Goal: Task Accomplishment & Management: Manage account settings

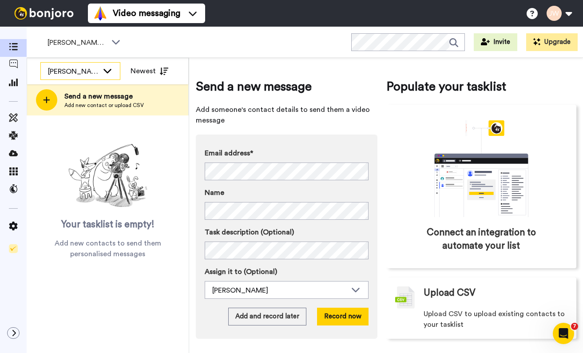
click at [59, 70] on div "[PERSON_NAME]" at bounding box center [73, 71] width 51 height 11
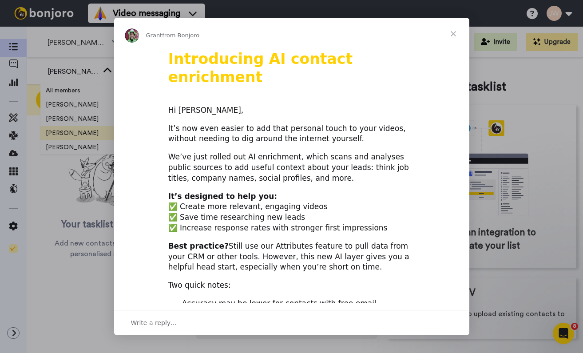
click at [453, 33] on span "Close" at bounding box center [454, 34] width 32 height 32
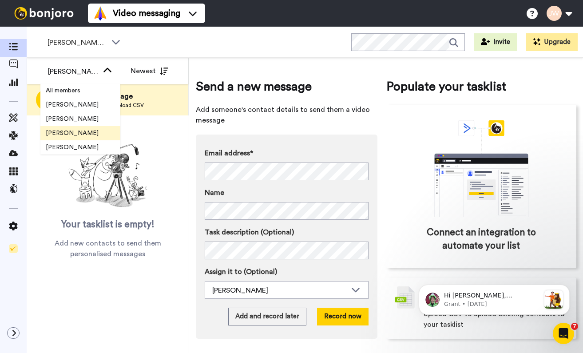
click at [58, 130] on span "[PERSON_NAME]" at bounding box center [72, 133] width 64 height 9
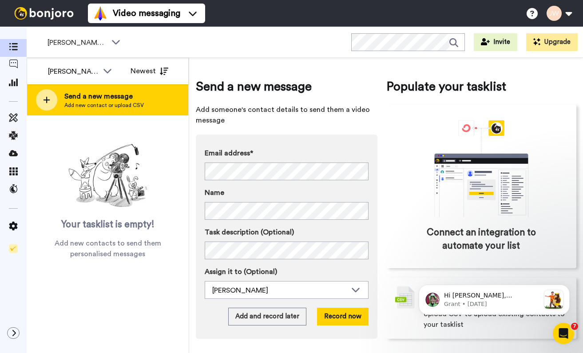
click at [44, 103] on icon at bounding box center [46, 100] width 7 height 8
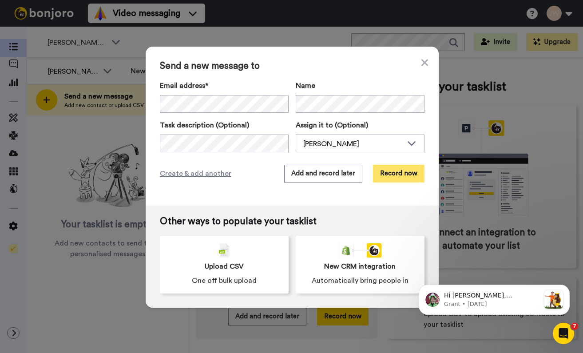
click at [394, 174] on button "Record now" at bounding box center [399, 174] width 52 height 18
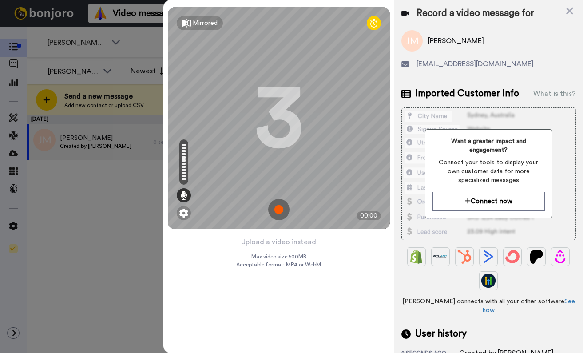
click at [279, 211] on img at bounding box center [278, 209] width 21 height 21
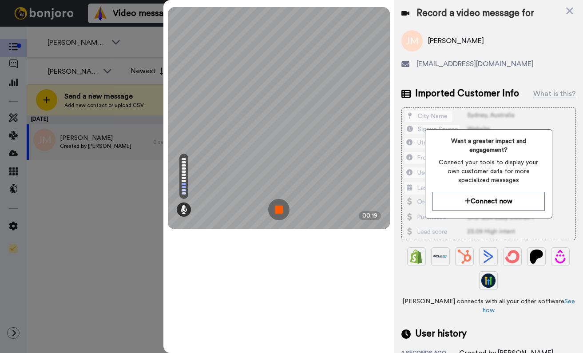
click at [279, 211] on img at bounding box center [278, 209] width 21 height 21
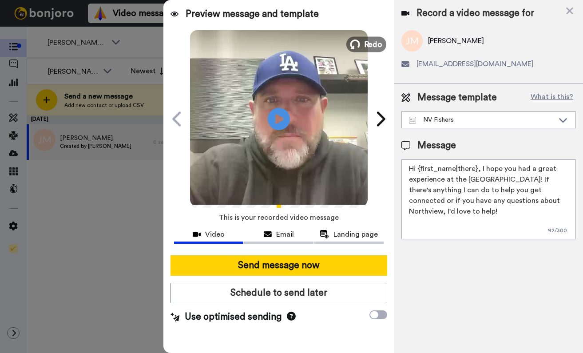
click at [361, 44] on button "Redo" at bounding box center [366, 44] width 40 height 16
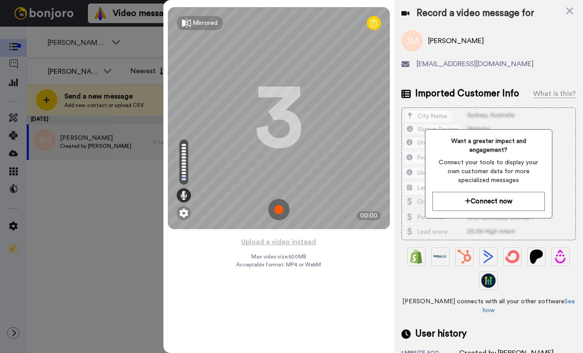
click at [279, 210] on img at bounding box center [278, 209] width 21 height 21
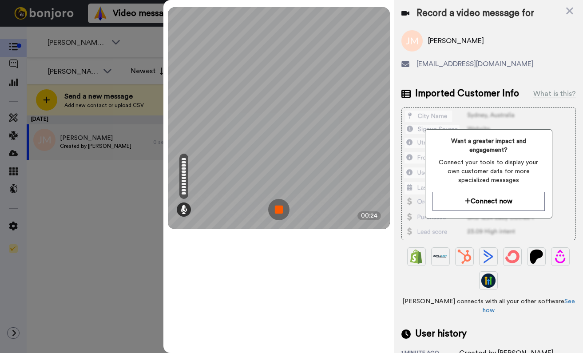
click at [279, 210] on img at bounding box center [278, 209] width 21 height 21
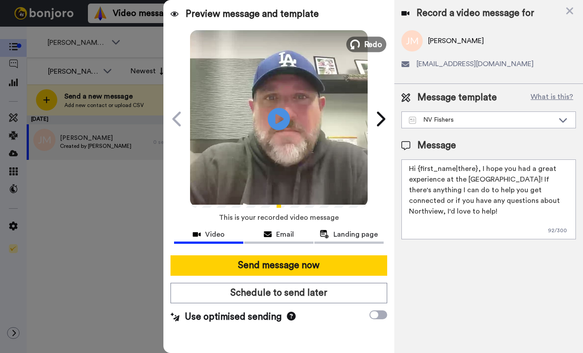
click at [358, 44] on icon at bounding box center [355, 45] width 10 height 10
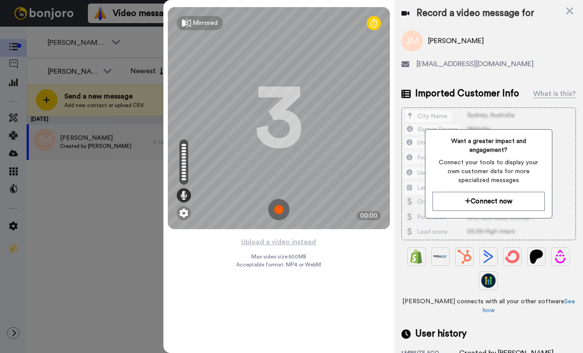
click at [280, 210] on img at bounding box center [278, 209] width 21 height 21
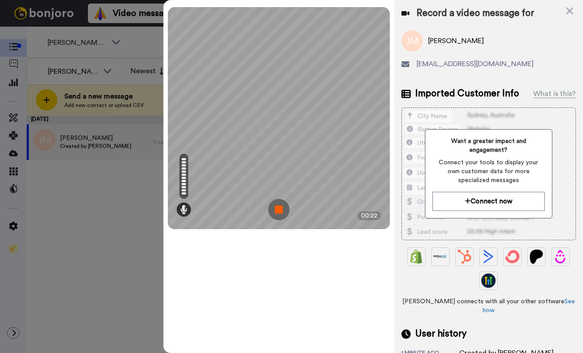
click at [280, 210] on img at bounding box center [278, 209] width 21 height 21
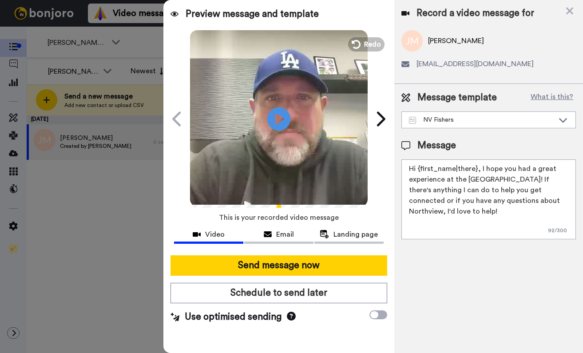
click at [281, 117] on icon "Play/Pause" at bounding box center [279, 119] width 24 height 42
click at [187, 204] on div "Play/Pause 0:00 / 0:22" at bounding box center [279, 119] width 222 height 178
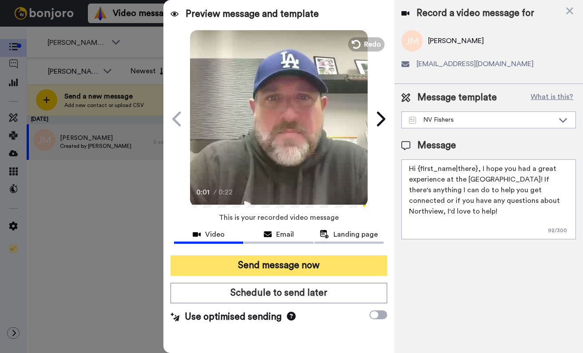
click at [314, 267] on button "Send message now" at bounding box center [279, 265] width 217 height 20
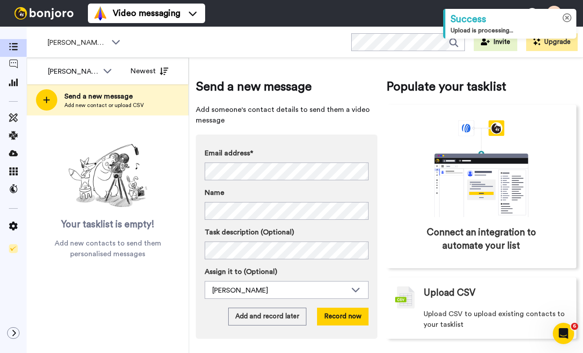
click at [567, 19] on icon at bounding box center [567, 17] width 9 height 9
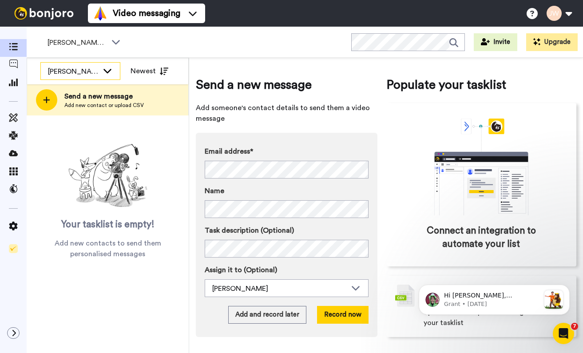
scroll to position [2, 0]
click at [13, 84] on icon at bounding box center [13, 82] width 9 height 8
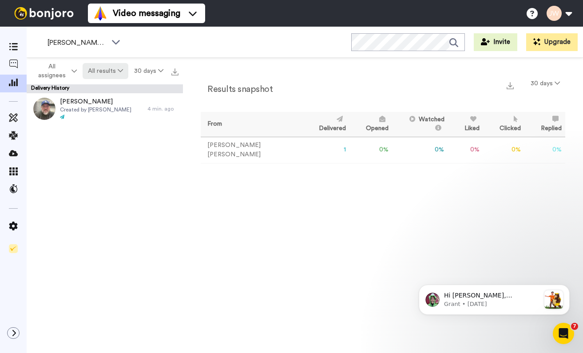
click at [104, 68] on button "All results" at bounding box center [106, 71] width 46 height 16
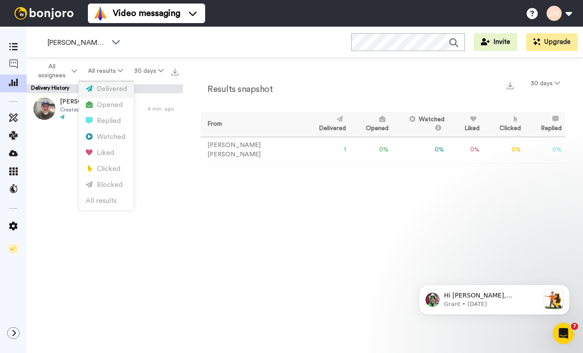
click at [105, 89] on div "Delivered" at bounding box center [106, 89] width 41 height 10
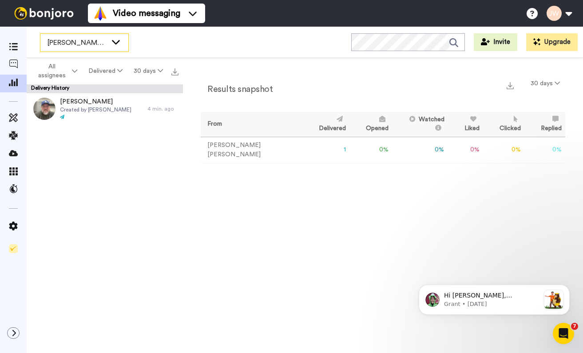
click at [98, 43] on span "[PERSON_NAME]'s Migrated Workspace" at bounding box center [78, 42] width 60 height 11
click at [87, 223] on div "Jeremiah Mullett Created by Joe Webb 4 min. ago" at bounding box center [105, 225] width 156 height 265
click at [48, 78] on span "All assignees" at bounding box center [52, 71] width 36 height 18
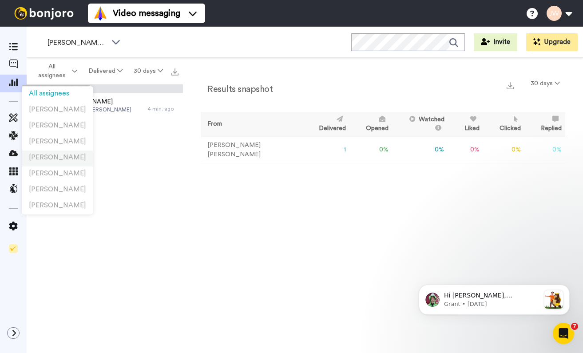
click at [52, 151] on li "Dave Falkenberg" at bounding box center [57, 159] width 71 height 16
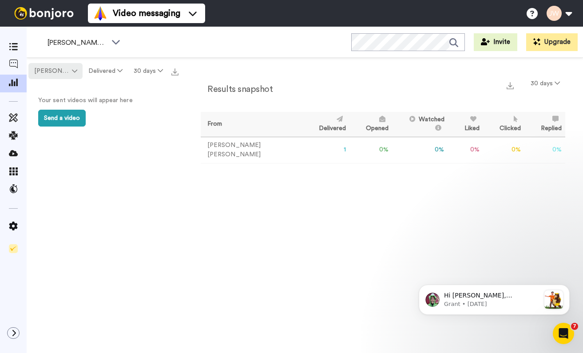
click at [54, 72] on span "[PERSON_NAME]" at bounding box center [52, 71] width 36 height 9
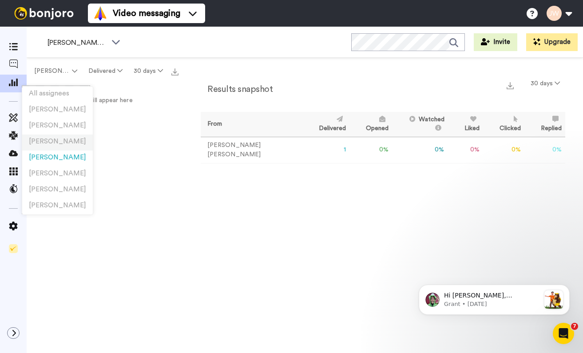
click at [53, 143] on span "[PERSON_NAME]" at bounding box center [57, 141] width 57 height 7
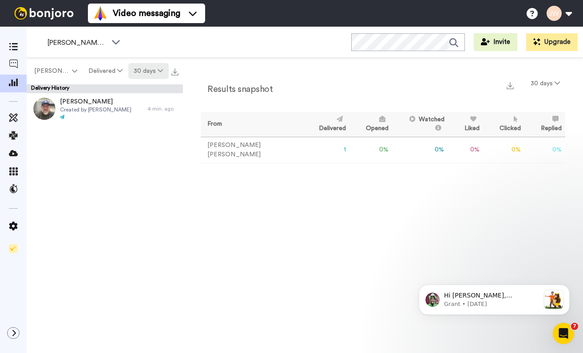
click at [158, 71] on icon at bounding box center [160, 71] width 5 height 6
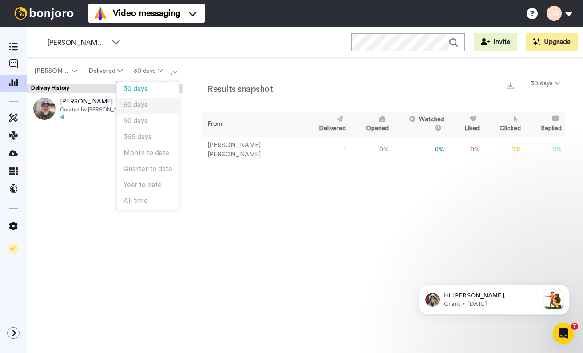
click at [144, 102] on span "60 days" at bounding box center [135, 105] width 24 height 7
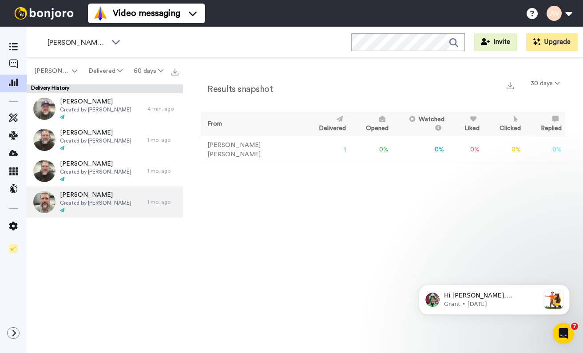
click at [95, 202] on span "Created by Joe Webb" at bounding box center [96, 202] width 72 height 7
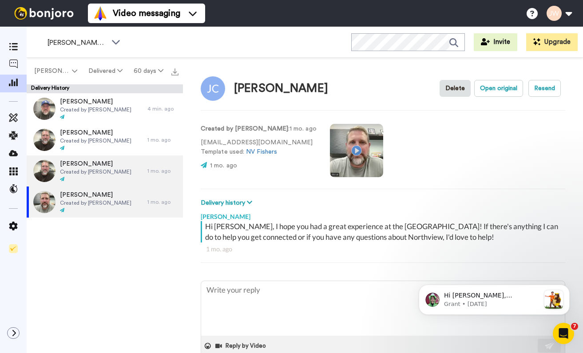
click at [81, 171] on span "Created by Joe Webb" at bounding box center [96, 171] width 72 height 7
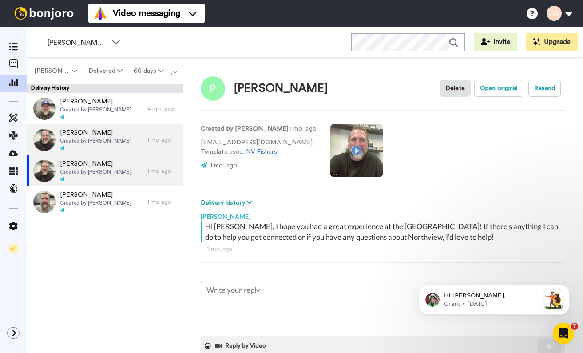
click at [82, 135] on span "Sarah" at bounding box center [96, 132] width 72 height 9
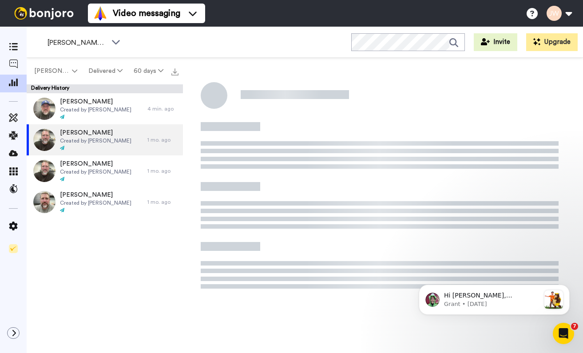
type textarea "x"
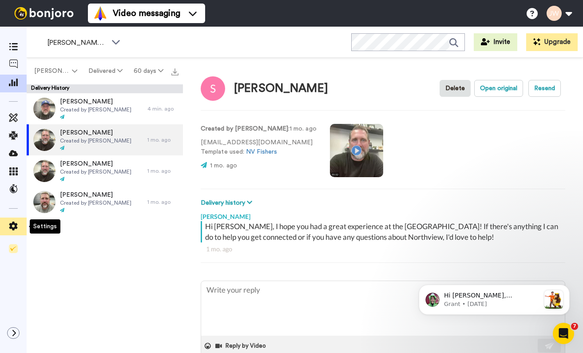
click at [20, 225] on span at bounding box center [13, 226] width 27 height 9
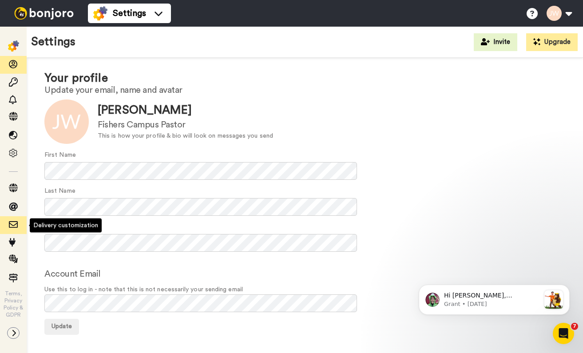
click at [14, 223] on icon at bounding box center [13, 224] width 9 height 9
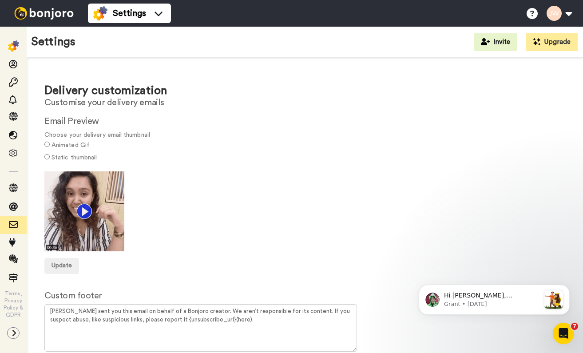
click at [65, 156] on label "Static thumbnail" at bounding box center [74, 157] width 45 height 9
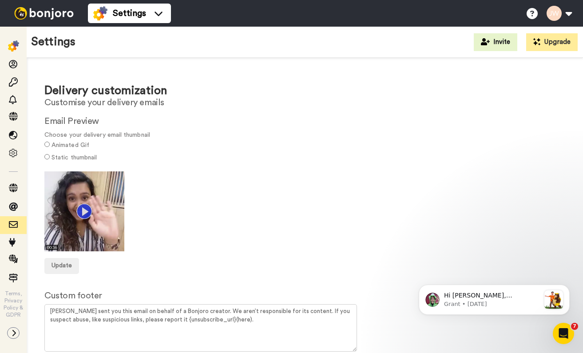
click at [66, 143] on label "Animated Gif" at bounding box center [71, 145] width 38 height 9
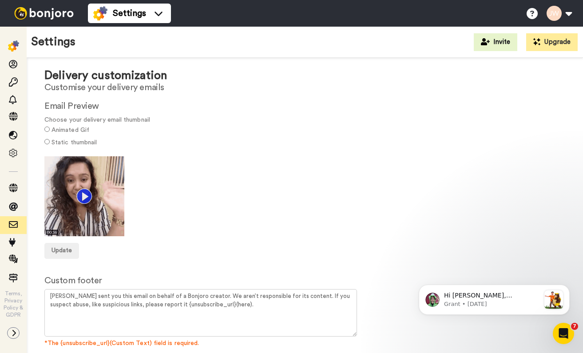
scroll to position [18, 0]
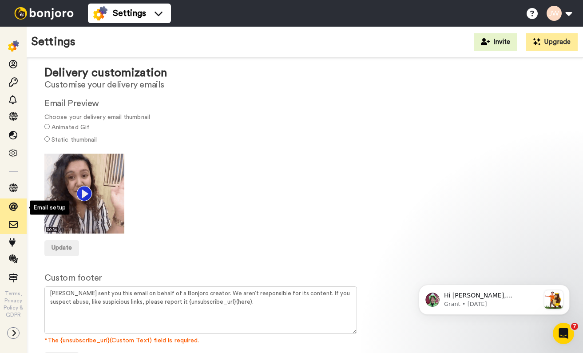
click at [13, 209] on icon at bounding box center [13, 207] width 9 height 9
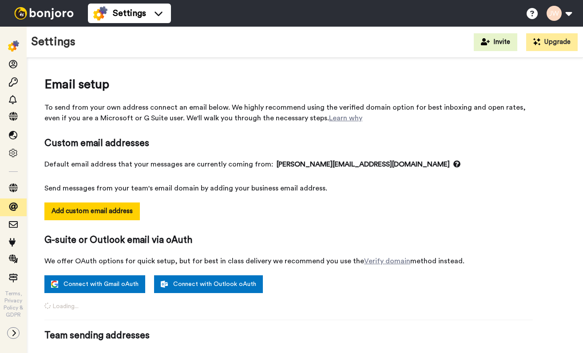
select select "162247"
select select "162250"
select select "162240"
select select "163347"
select select "163016"
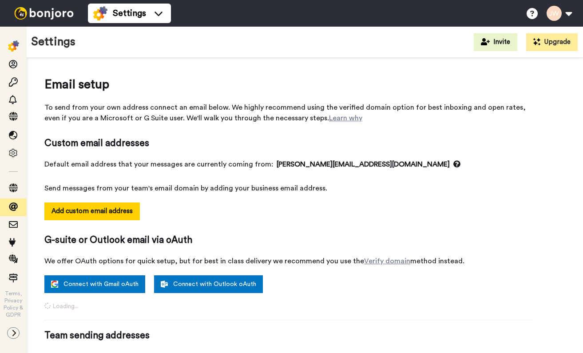
select select "158810"
select select "162246"
select select "162691"
select select "162251"
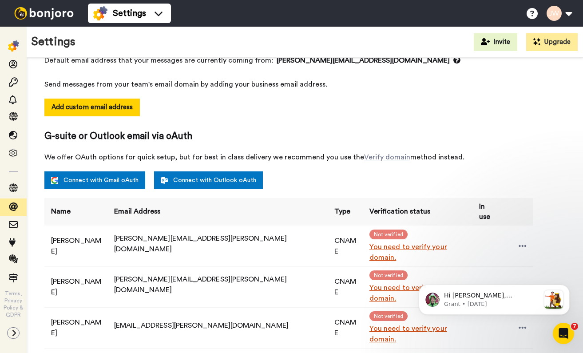
scroll to position [115, 0]
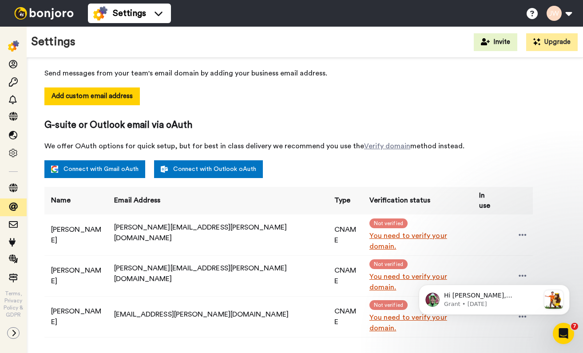
click at [370, 233] on link "You need to verify your domain." at bounding box center [419, 241] width 99 height 21
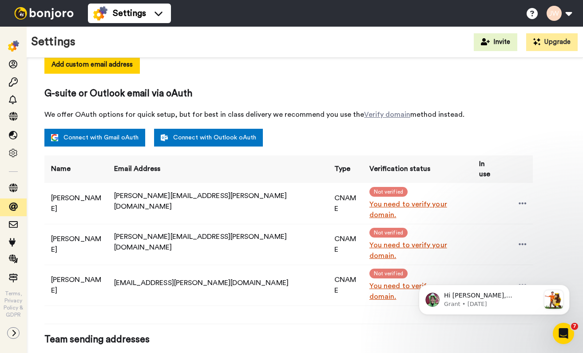
scroll to position [161, 0]
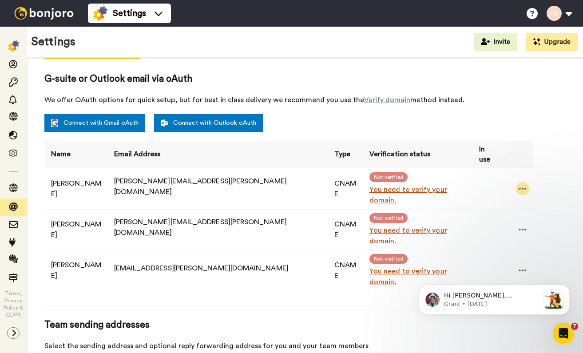
click at [516, 182] on div at bounding box center [522, 188] width 13 height 13
click at [541, 192] on li "Resend email" at bounding box center [540, 195] width 64 height 12
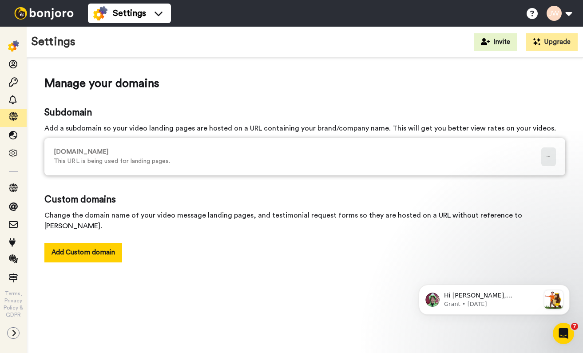
click at [549, 159] on icon at bounding box center [549, 156] width 4 height 6
click at [511, 101] on div "Manage your domains Subdomain Add a subdomain so your video landing pages are h…" at bounding box center [304, 169] width 521 height 187
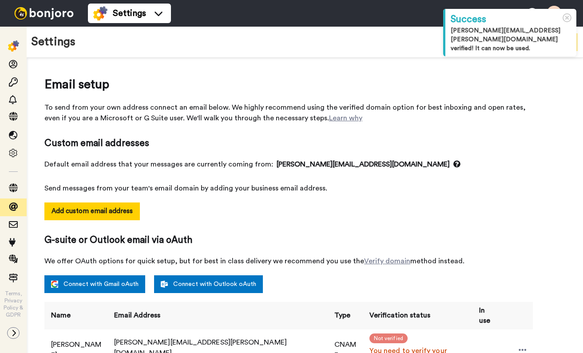
select select "162247"
select select "162250"
select select "162240"
select select "163347"
select select "163016"
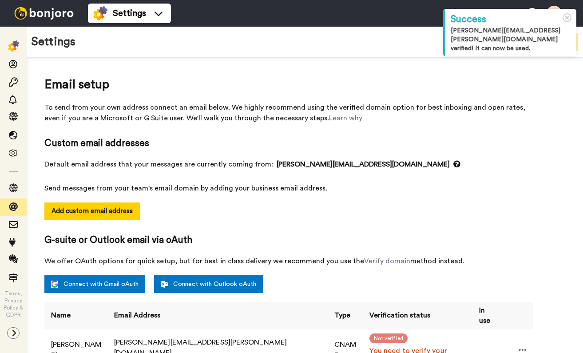
select select "158810"
select select "162246"
select select "162691"
select select "162251"
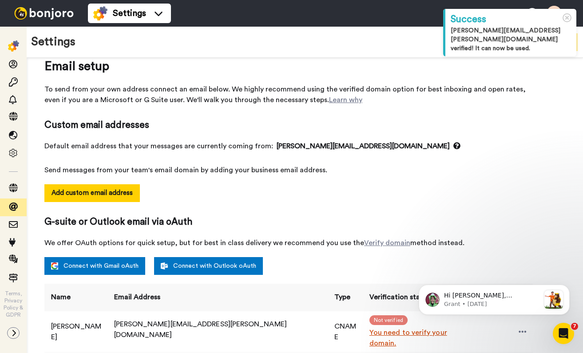
scroll to position [8, 0]
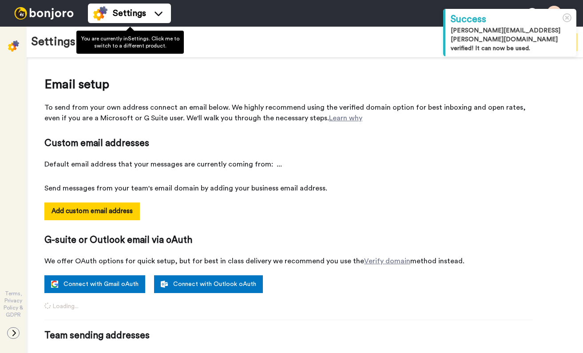
select select "162247"
select select "162250"
select select "162240"
select select "163347"
select select "163016"
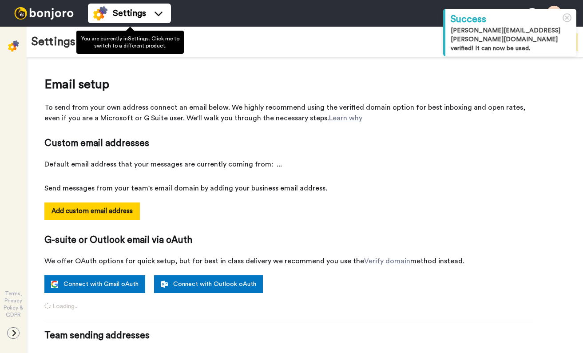
select select "158810"
select select "162246"
select select "162691"
select select "162251"
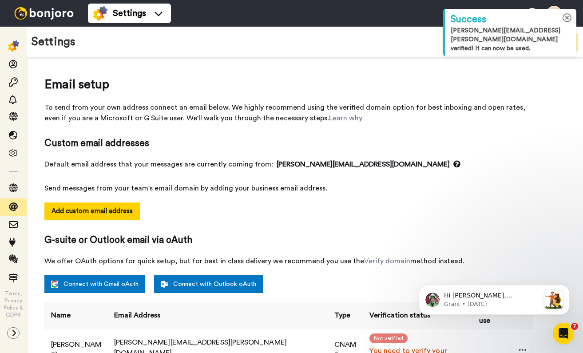
click at [566, 18] on icon at bounding box center [567, 17] width 9 height 9
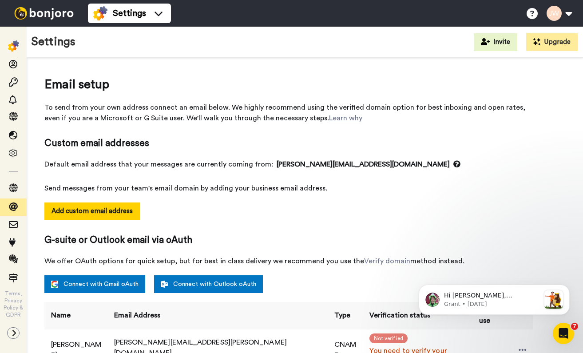
scroll to position [35, 0]
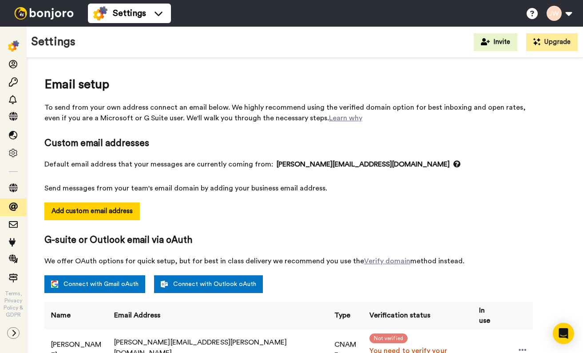
select select "162247"
select select "162250"
select select "162240"
select select "163347"
select select "163016"
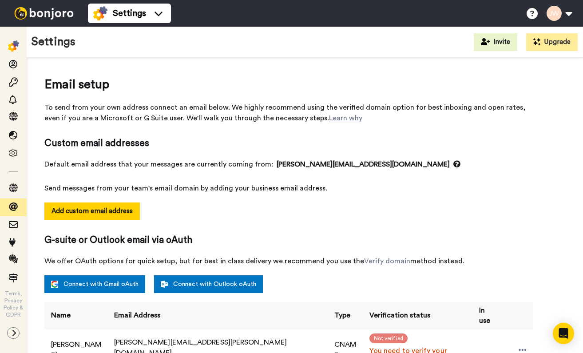
select select "158810"
select select "162246"
select select "162691"
select select "162251"
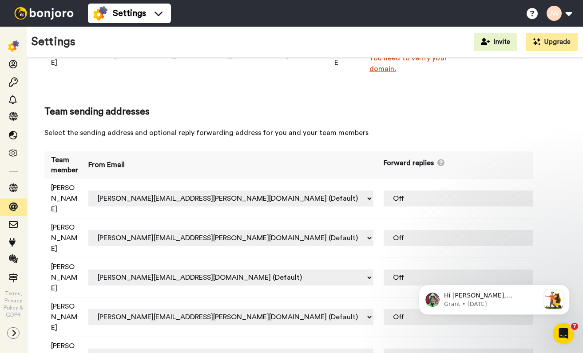
scroll to position [375, 0]
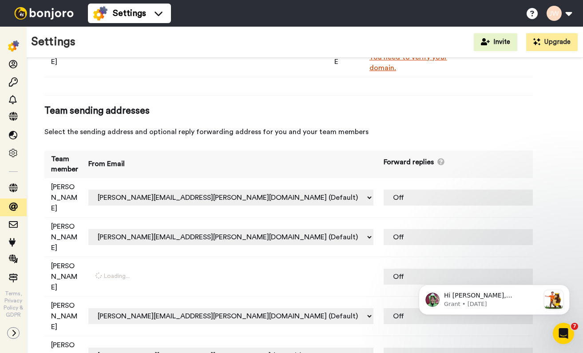
select select "162250"
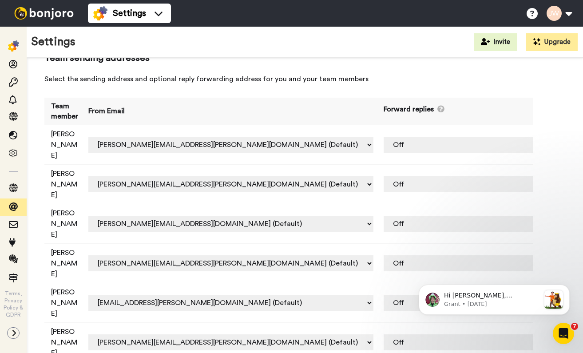
scroll to position [428, 0]
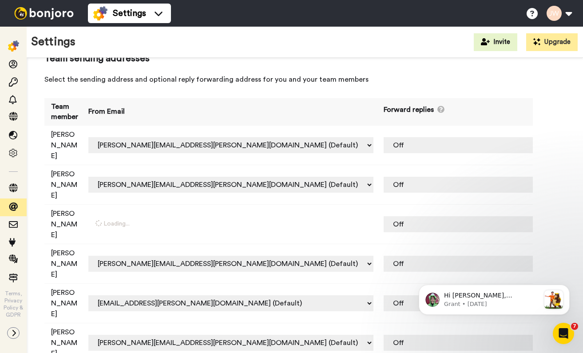
select select "162250"
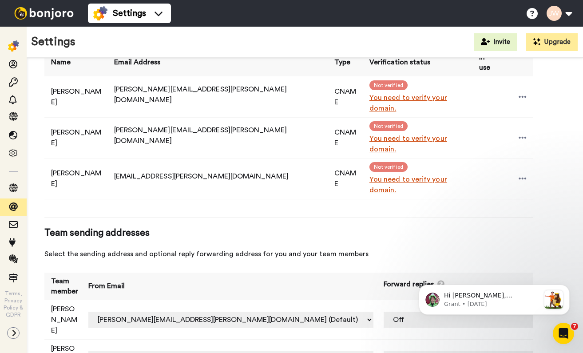
scroll to position [231, 0]
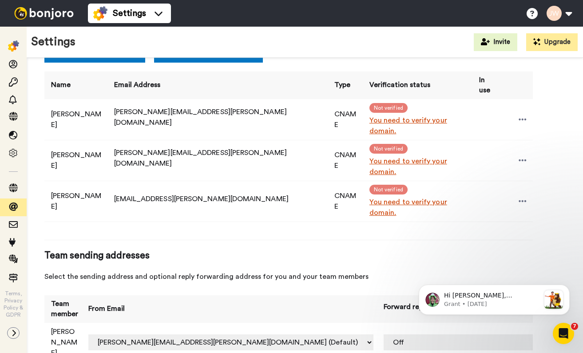
click at [401, 116] on link "You need to verify your domain." at bounding box center [419, 125] width 99 height 21
